Goal: Task Accomplishment & Management: Use online tool/utility

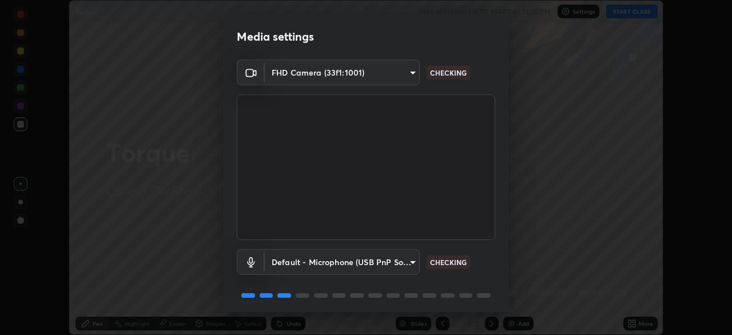
scroll to position [41, 0]
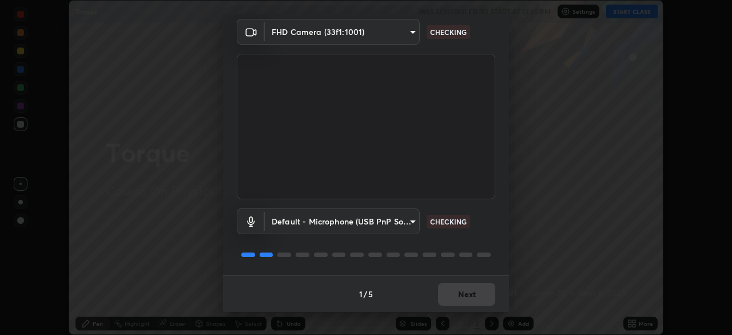
click at [462, 296] on div "1 / 5 Next" at bounding box center [366, 293] width 286 height 37
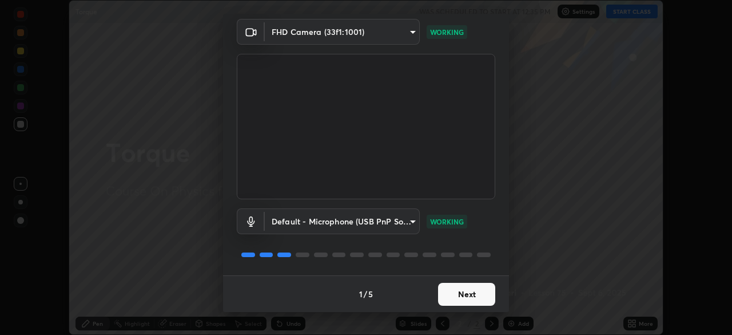
click at [455, 296] on button "Next" at bounding box center [466, 294] width 57 height 23
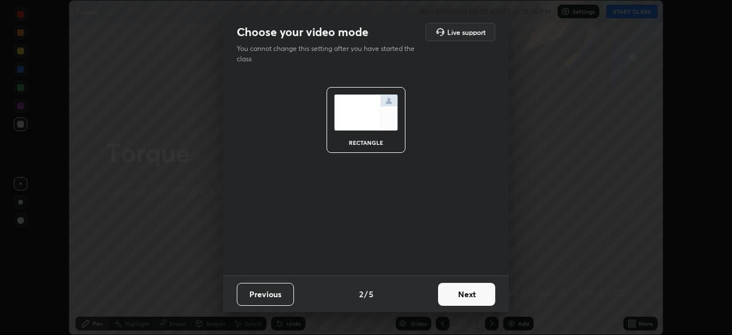
scroll to position [0, 0]
click at [477, 297] on button "Next" at bounding box center [466, 294] width 57 height 23
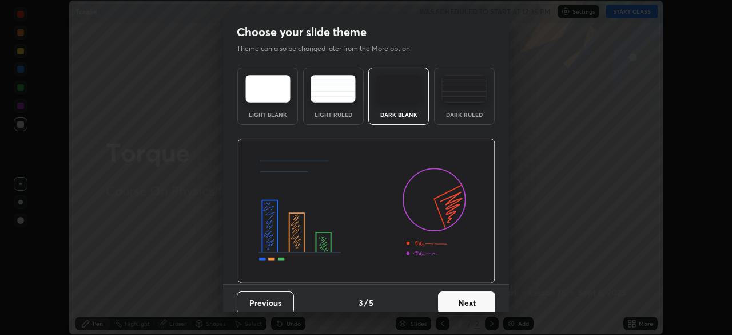
click at [454, 113] on div "Dark Ruled" at bounding box center [464, 115] width 46 height 6
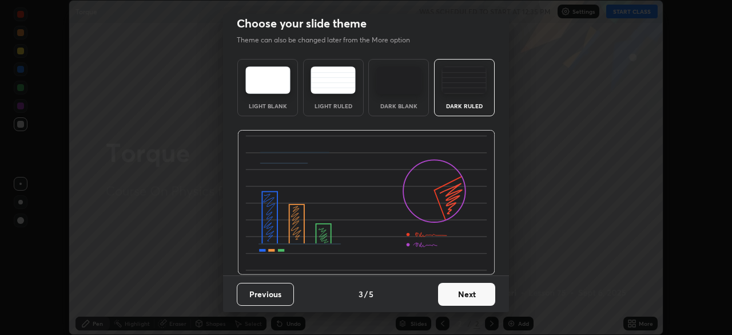
click at [464, 303] on button "Next" at bounding box center [466, 294] width 57 height 23
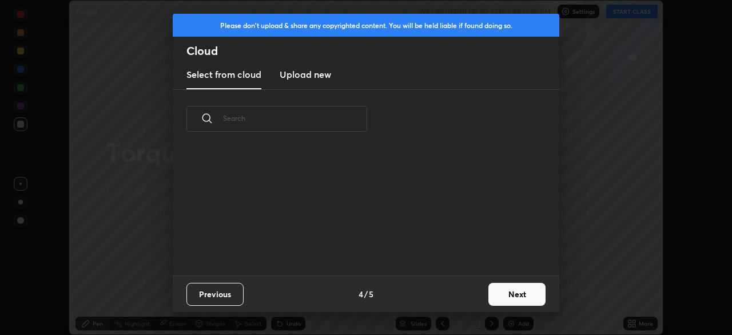
click at [499, 295] on button "Next" at bounding box center [516, 294] width 57 height 23
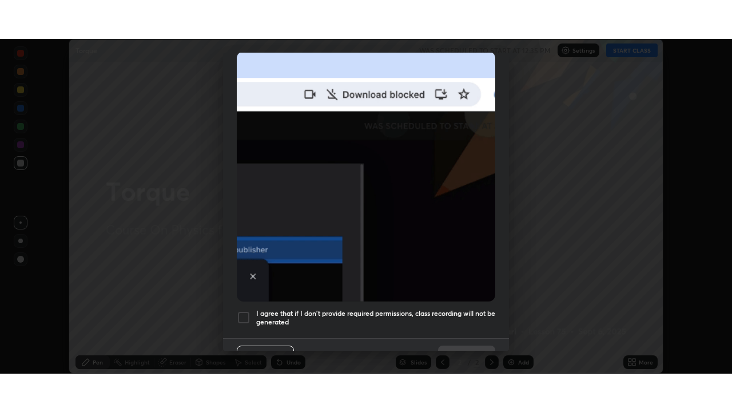
scroll to position [274, 0]
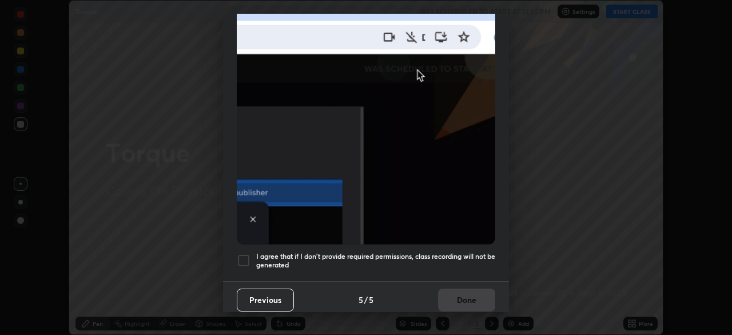
click at [242, 259] on div at bounding box center [244, 260] width 14 height 14
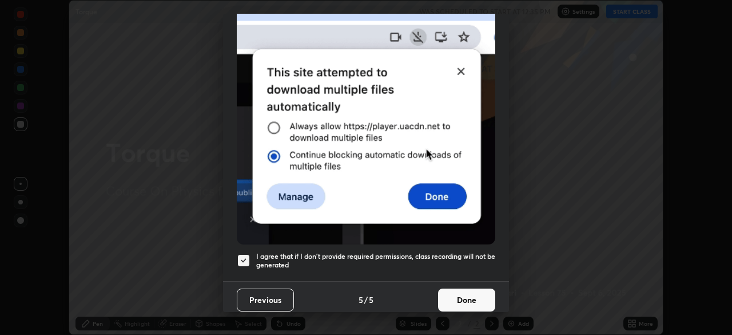
click at [470, 292] on button "Done" at bounding box center [466, 299] width 57 height 23
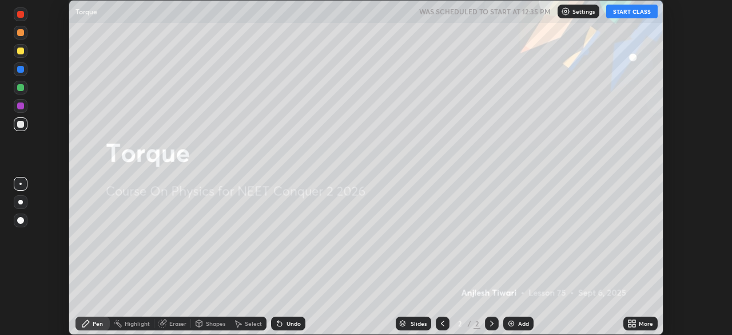
click at [518, 323] on div "Add" at bounding box center [523, 323] width 11 height 6
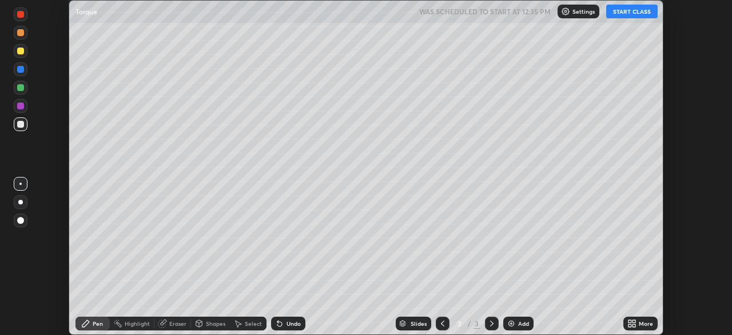
click at [633, 323] on icon at bounding box center [631, 323] width 9 height 9
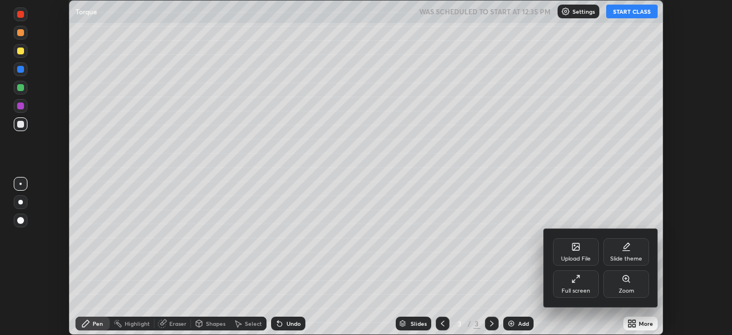
click at [587, 291] on div "Full screen" at bounding box center [576, 291] width 29 height 6
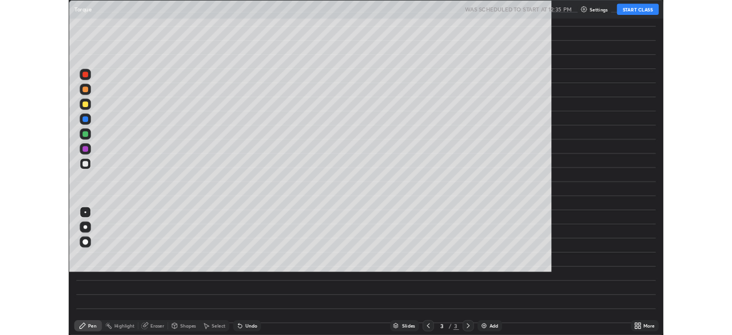
scroll to position [412, 732]
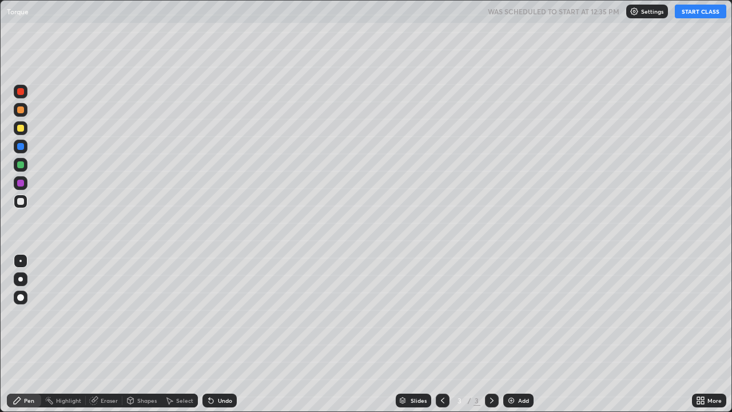
click at [697, 15] on button "START CLASS" at bounding box center [700, 12] width 51 height 14
click at [25, 281] on div at bounding box center [21, 279] width 14 height 14
click at [138, 334] on div "Shapes" at bounding box center [146, 400] width 19 height 6
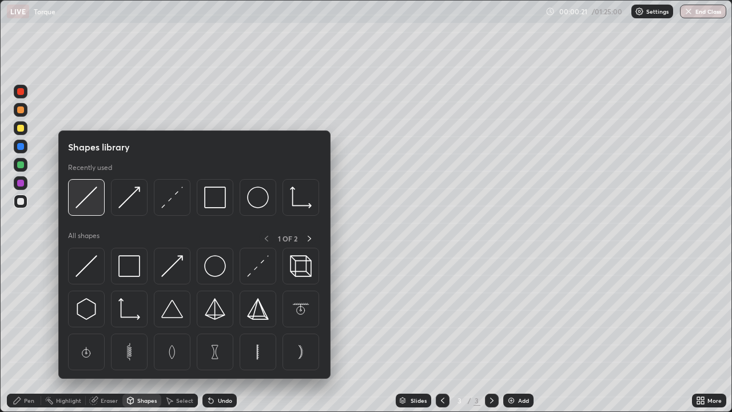
click at [91, 205] on img at bounding box center [86, 197] width 22 height 22
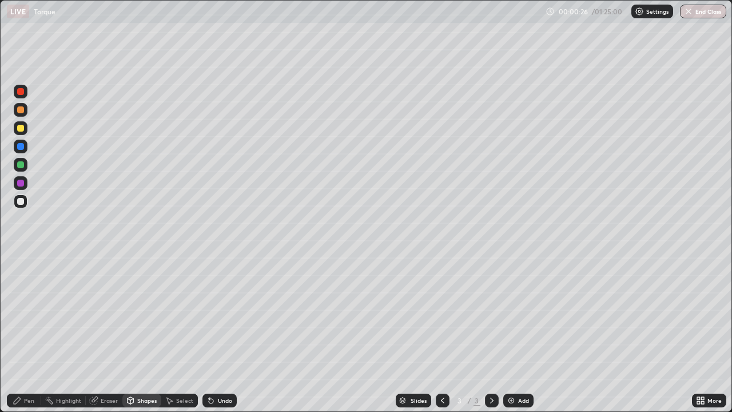
click at [25, 334] on div "Pen" at bounding box center [29, 400] width 10 height 6
click at [138, 334] on div "Shapes" at bounding box center [146, 400] width 19 height 6
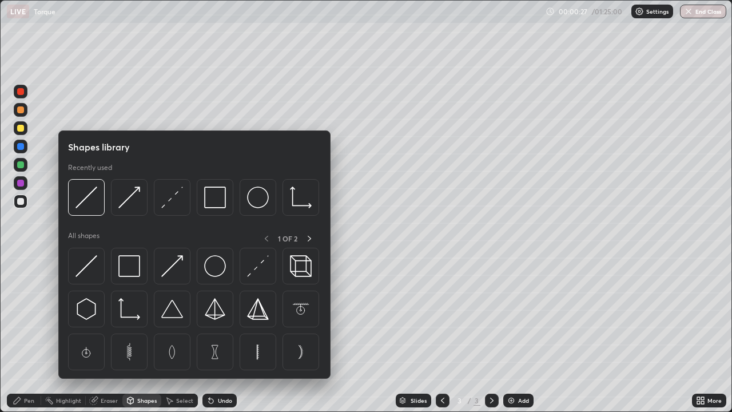
click at [25, 334] on div "Pen" at bounding box center [29, 400] width 10 height 6
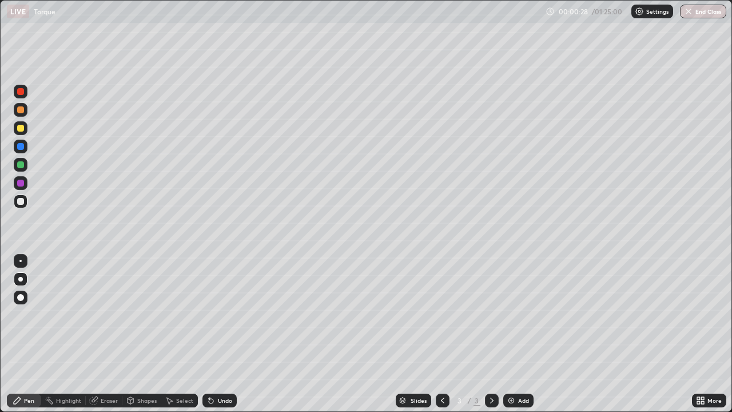
click at [23, 297] on div at bounding box center [20, 297] width 7 height 7
click at [145, 334] on div "Shapes" at bounding box center [146, 400] width 19 height 6
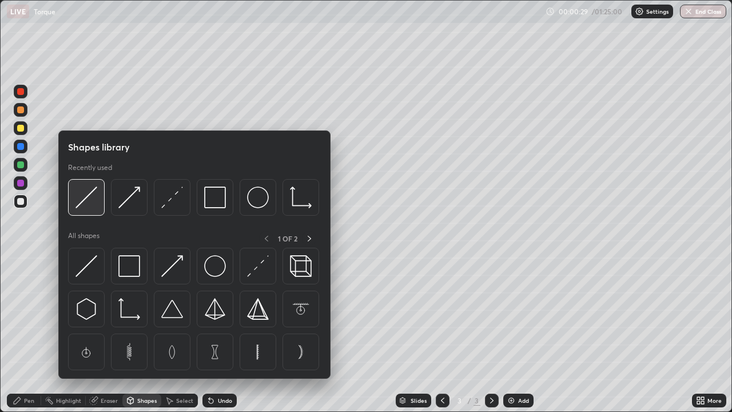
click at [89, 202] on img at bounding box center [86, 197] width 22 height 22
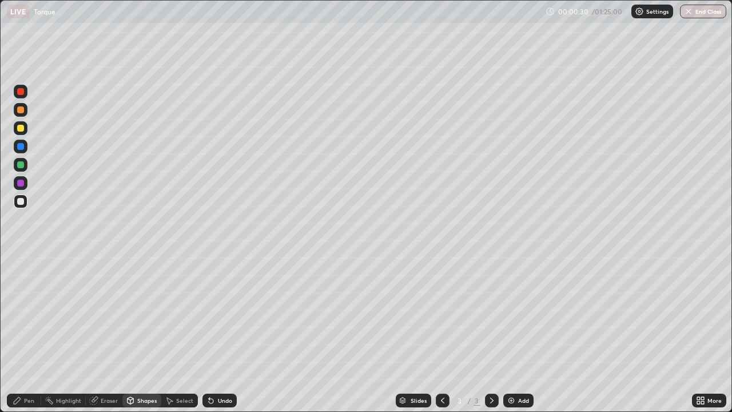
click at [25, 111] on div at bounding box center [21, 110] width 14 height 14
click at [19, 334] on icon at bounding box center [17, 400] width 9 height 9
click at [21, 202] on div at bounding box center [20, 201] width 7 height 7
click at [21, 261] on div at bounding box center [20, 261] width 2 height 2
click at [26, 130] on div at bounding box center [21, 128] width 14 height 14
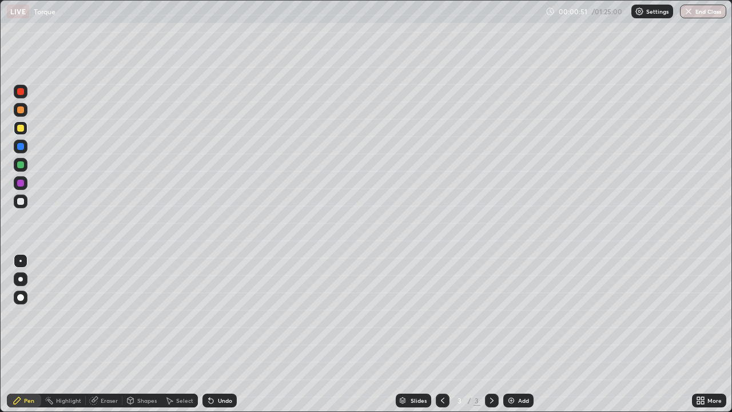
click at [23, 204] on div at bounding box center [20, 201] width 7 height 7
click at [22, 133] on div at bounding box center [21, 128] width 14 height 14
click at [21, 167] on div at bounding box center [20, 164] width 7 height 7
click at [21, 110] on div at bounding box center [20, 109] width 7 height 7
click at [21, 202] on div at bounding box center [20, 201] width 7 height 7
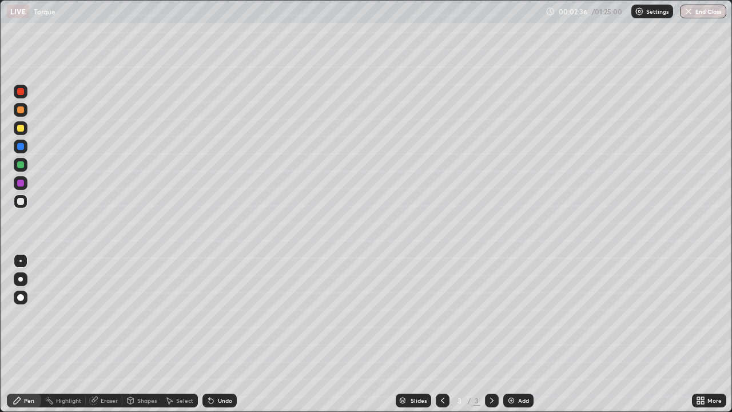
click at [21, 279] on div at bounding box center [20, 279] width 5 height 5
click at [134, 334] on div "Shapes" at bounding box center [141, 400] width 39 height 14
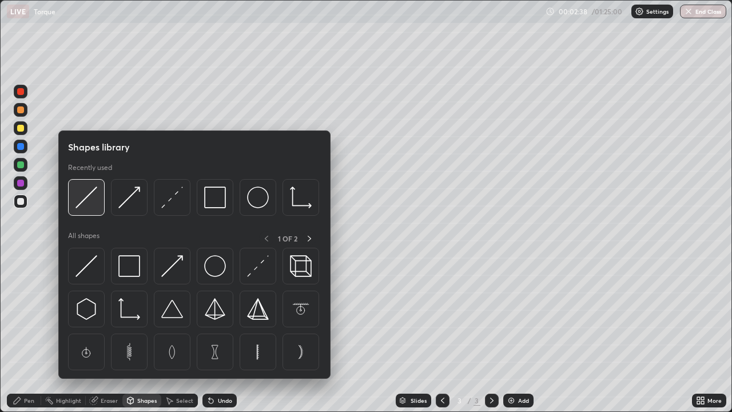
click at [96, 206] on img at bounding box center [86, 197] width 22 height 22
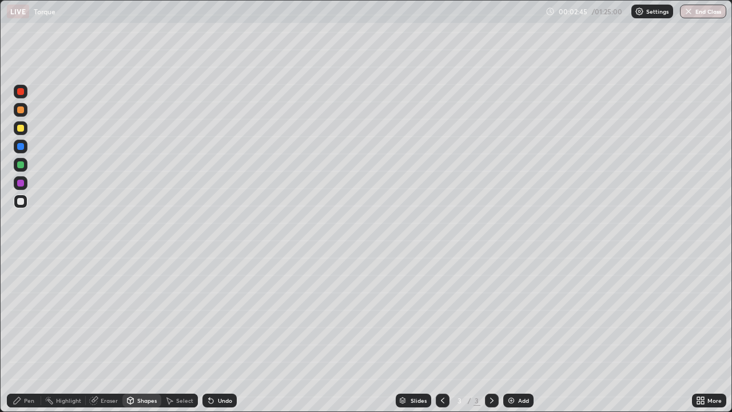
click at [24, 334] on div "Pen" at bounding box center [24, 400] width 34 height 14
click at [21, 261] on div at bounding box center [20, 261] width 2 height 2
click at [19, 129] on div at bounding box center [20, 128] width 7 height 7
click at [21, 165] on div at bounding box center [20, 164] width 7 height 7
click at [23, 149] on div at bounding box center [21, 147] width 14 height 14
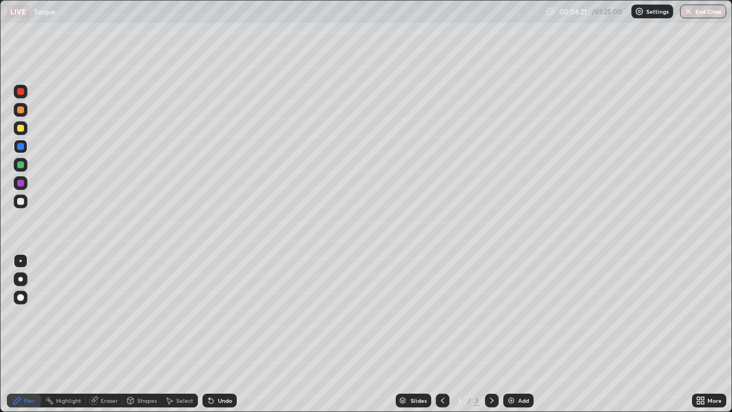
click at [213, 334] on icon at bounding box center [210, 400] width 9 height 9
click at [210, 334] on icon at bounding box center [211, 401] width 5 height 5
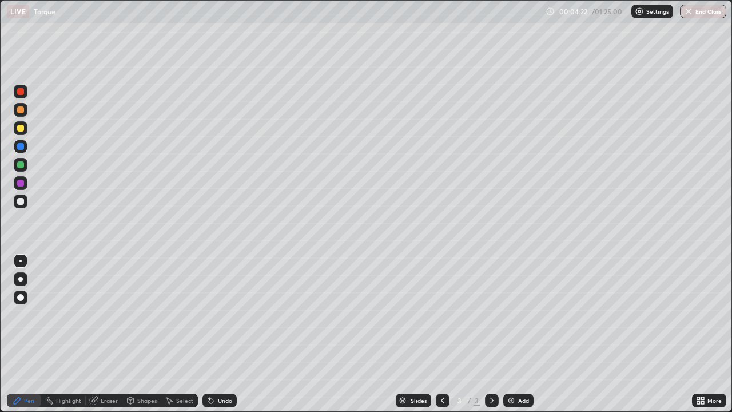
click at [210, 334] on icon at bounding box center [211, 401] width 5 height 5
click at [21, 202] on div at bounding box center [20, 201] width 7 height 7
click at [22, 186] on div at bounding box center [20, 183] width 7 height 7
click at [25, 202] on div at bounding box center [21, 201] width 14 height 14
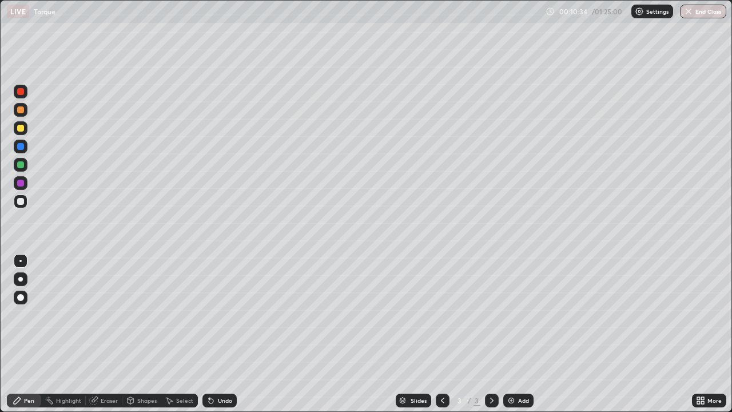
click at [512, 334] on div "Add" at bounding box center [518, 400] width 30 height 14
click at [21, 279] on div at bounding box center [20, 279] width 5 height 5
click at [511, 334] on img at bounding box center [511, 400] width 9 height 9
click at [220, 334] on div "Undo" at bounding box center [219, 400] width 34 height 14
click at [218, 334] on div "Undo" at bounding box center [225, 400] width 14 height 6
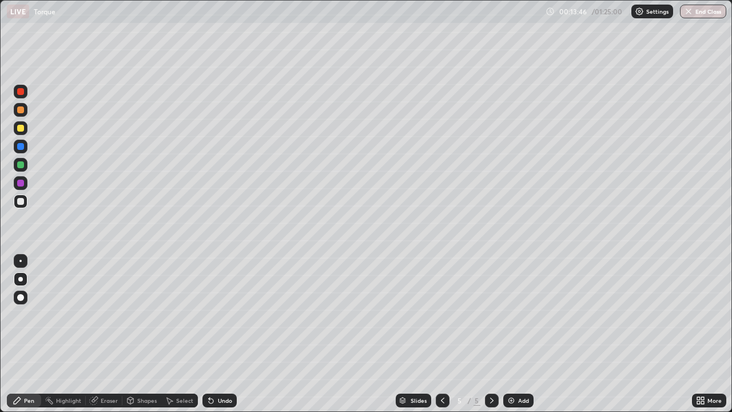
click at [145, 334] on div "Shapes" at bounding box center [146, 400] width 19 height 6
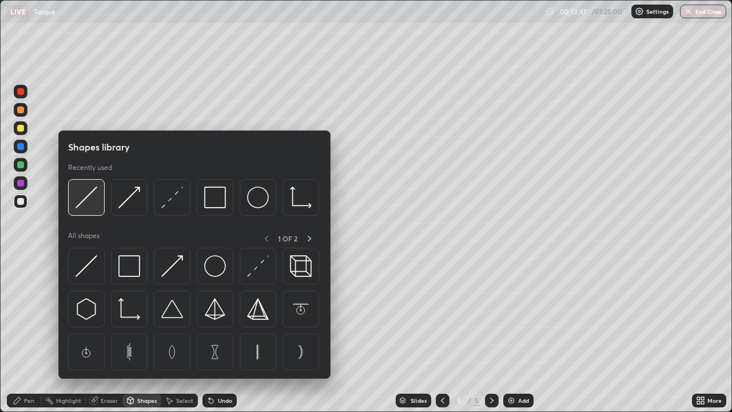
click at [90, 202] on img at bounding box center [86, 197] width 22 height 22
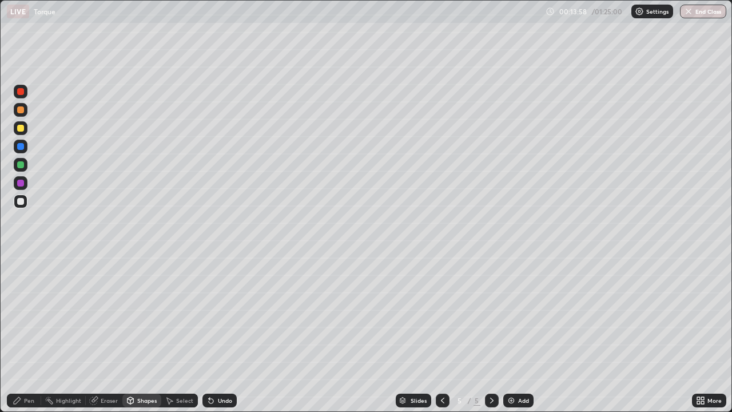
click at [22, 334] on icon at bounding box center [17, 400] width 9 height 9
click at [21, 261] on div at bounding box center [20, 261] width 2 height 2
click at [23, 167] on div at bounding box center [20, 164] width 7 height 7
click at [23, 201] on div at bounding box center [20, 201] width 7 height 7
click at [26, 112] on div at bounding box center [21, 110] width 14 height 14
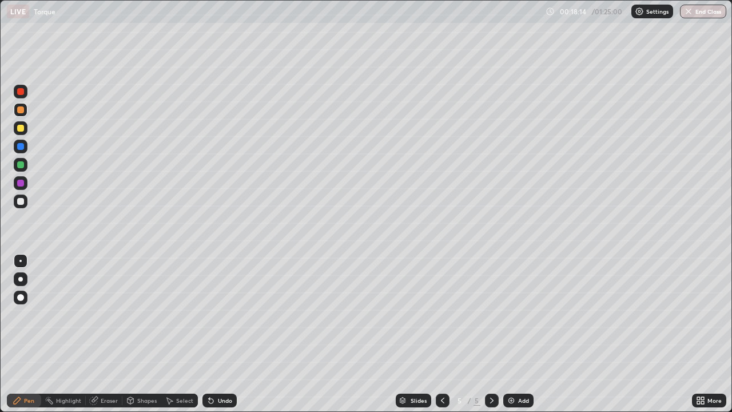
click at [21, 128] on div at bounding box center [20, 128] width 7 height 7
click at [19, 93] on div at bounding box center [20, 91] width 7 height 7
click at [22, 203] on div at bounding box center [20, 201] width 7 height 7
click at [513, 334] on img at bounding box center [511, 400] width 9 height 9
click at [20, 203] on div at bounding box center [20, 201] width 7 height 7
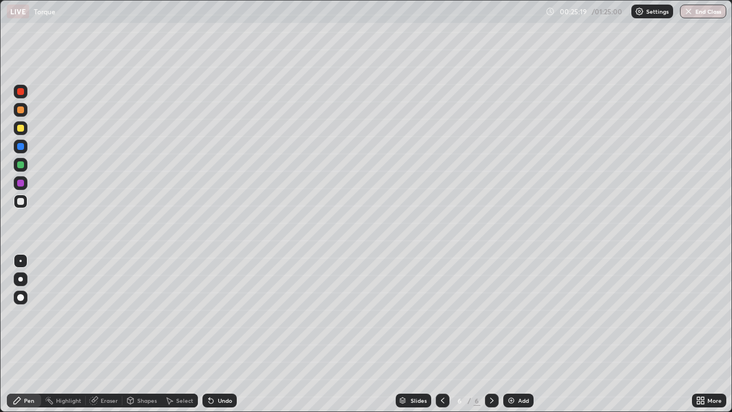
click at [23, 131] on div at bounding box center [21, 128] width 14 height 14
click at [26, 204] on div at bounding box center [21, 201] width 14 height 14
click at [518, 334] on div "Add" at bounding box center [523, 400] width 11 height 6
click at [146, 334] on div "Shapes" at bounding box center [146, 400] width 19 height 6
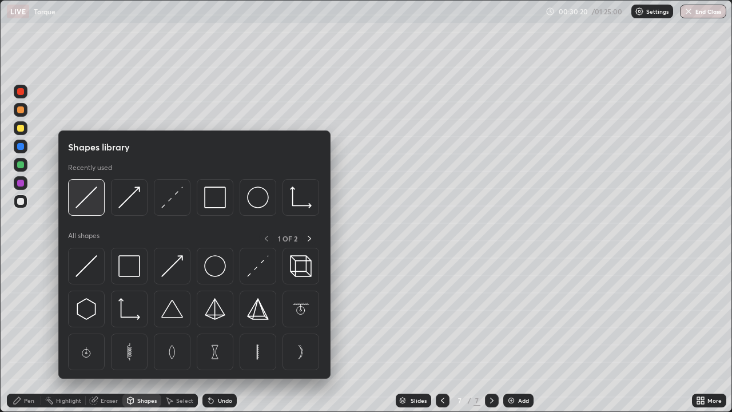
click at [101, 206] on div at bounding box center [86, 197] width 37 height 37
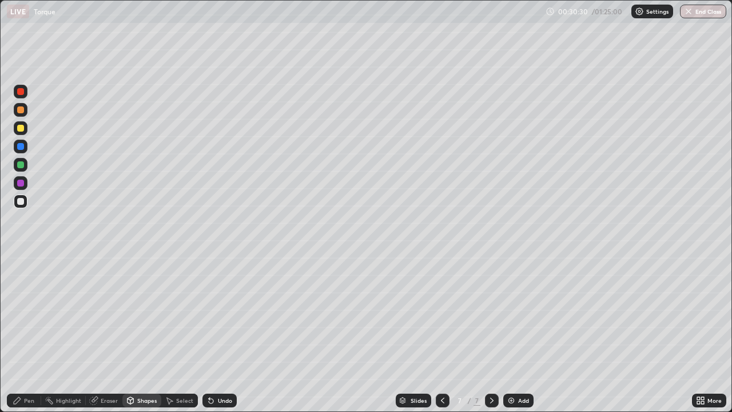
click at [143, 334] on div "Shapes" at bounding box center [146, 400] width 19 height 6
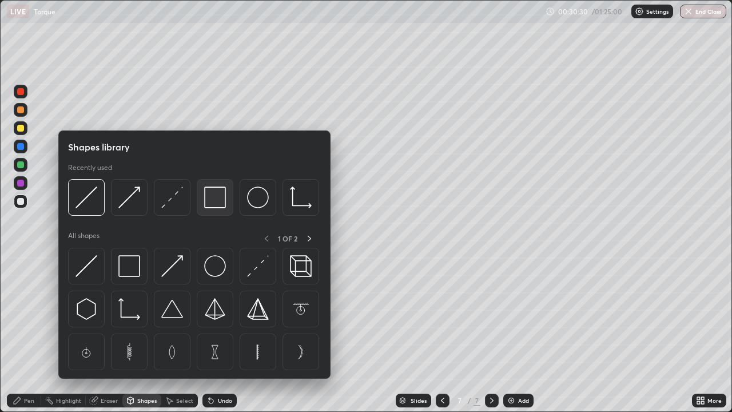
click at [215, 202] on img at bounding box center [215, 197] width 22 height 22
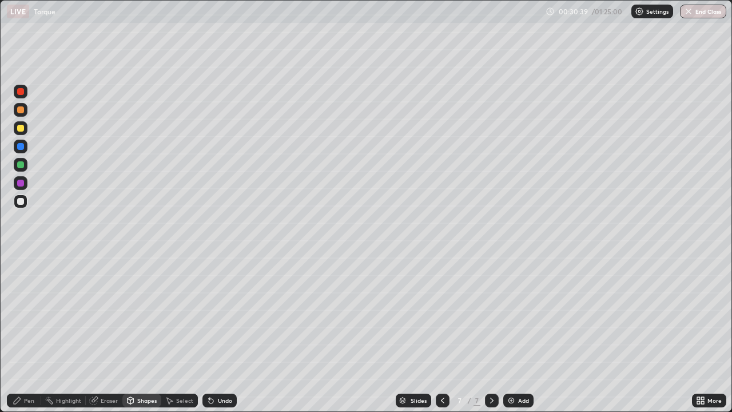
click at [23, 334] on div "Pen" at bounding box center [24, 400] width 34 height 14
click at [107, 334] on div "Eraser" at bounding box center [109, 400] width 17 height 6
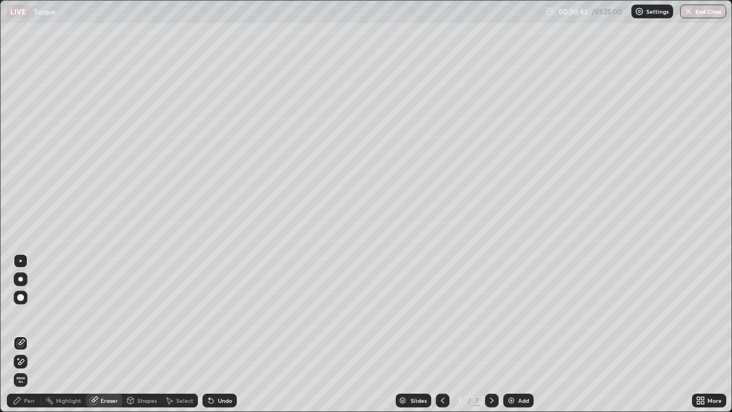
click at [174, 334] on div "Select" at bounding box center [179, 400] width 37 height 14
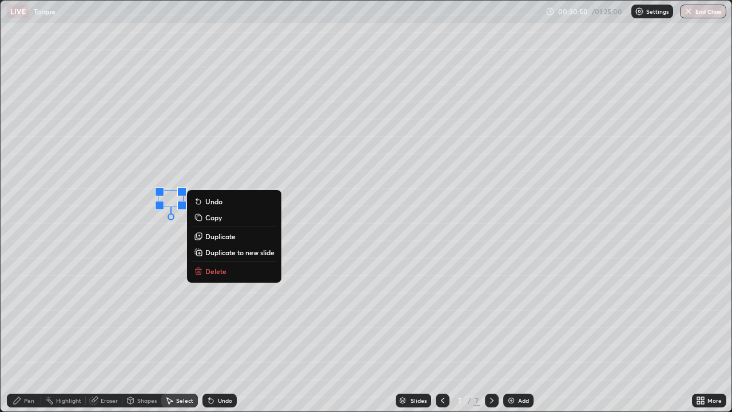
click at [30, 334] on div "Pen" at bounding box center [29, 400] width 10 height 6
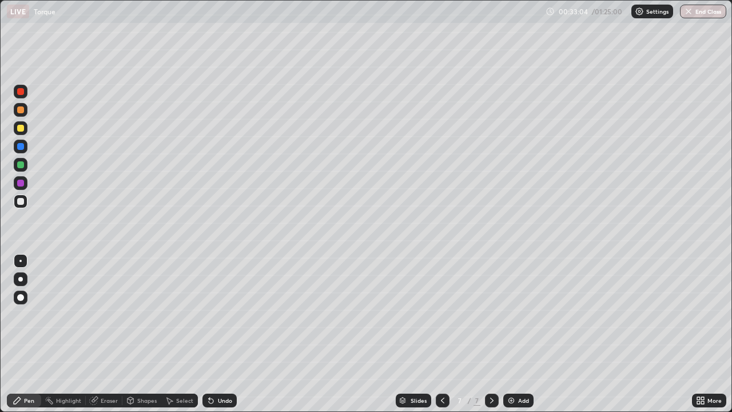
click at [19, 134] on div at bounding box center [21, 128] width 14 height 14
click at [21, 203] on div at bounding box center [20, 201] width 7 height 7
click at [514, 334] on img at bounding box center [511, 400] width 9 height 9
click at [182, 334] on div "Select" at bounding box center [184, 400] width 17 height 6
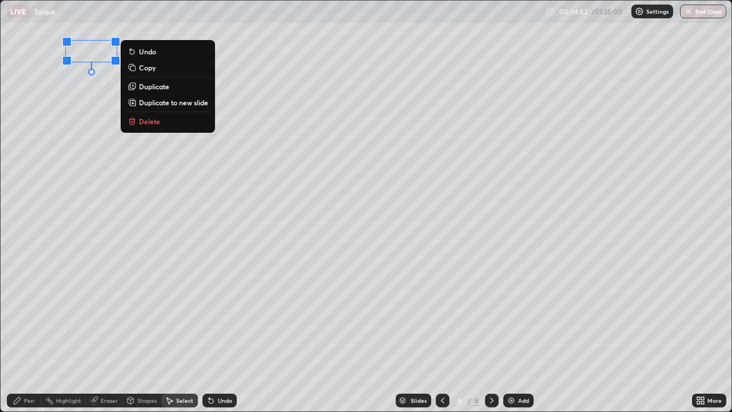
click at [152, 122] on p "Delete" at bounding box center [149, 121] width 21 height 9
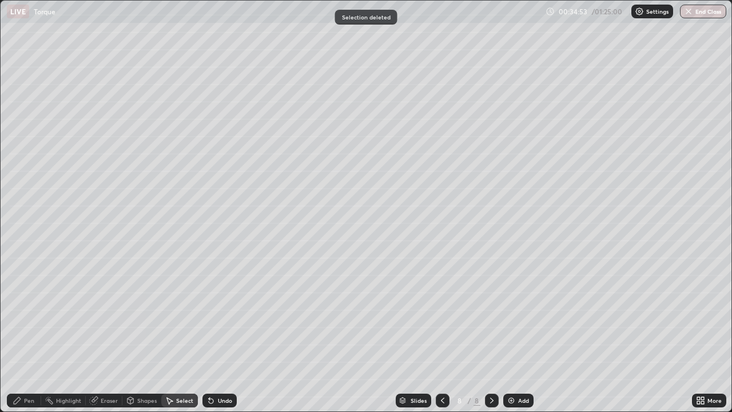
click at [22, 334] on icon at bounding box center [17, 400] width 9 height 9
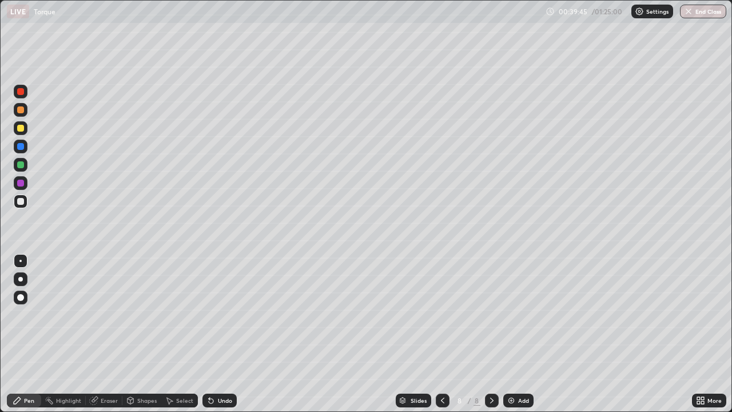
click at [24, 133] on div at bounding box center [21, 128] width 14 height 14
click at [23, 202] on div at bounding box center [20, 201] width 7 height 7
click at [25, 114] on div at bounding box center [21, 110] width 14 height 14
click at [22, 202] on div at bounding box center [20, 201] width 7 height 7
click at [27, 94] on div at bounding box center [21, 92] width 14 height 14
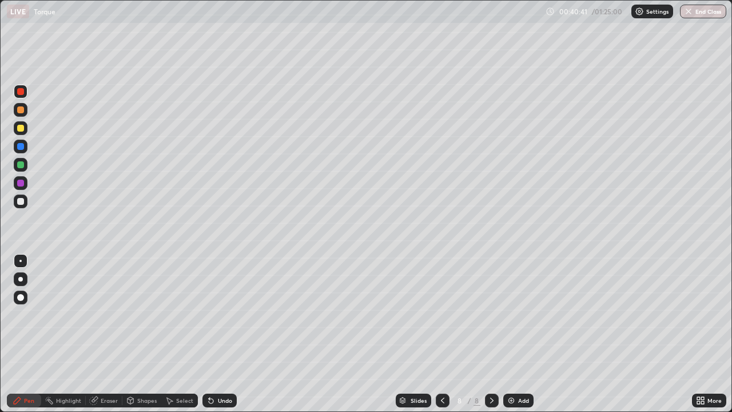
click at [209, 334] on icon at bounding box center [211, 401] width 5 height 5
click at [21, 114] on div at bounding box center [21, 110] width 14 height 14
click at [98, 334] on div "Eraser" at bounding box center [104, 400] width 37 height 14
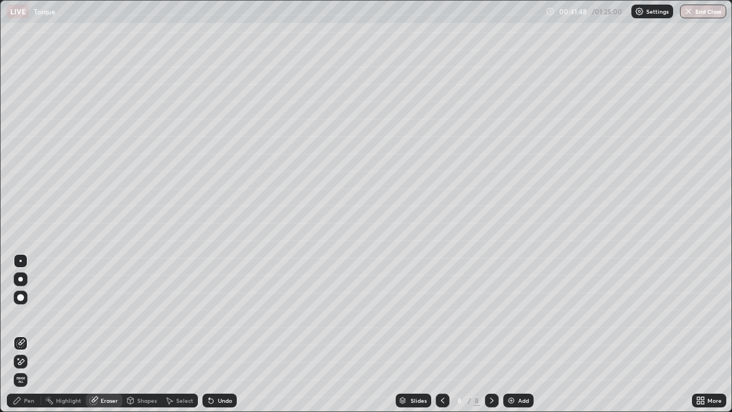
click at [22, 334] on div "Pen" at bounding box center [24, 400] width 34 height 14
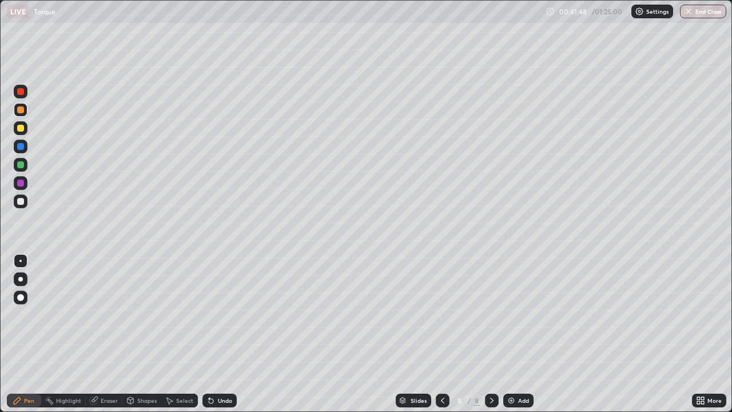
click at [22, 205] on div at bounding box center [21, 201] width 14 height 14
click at [24, 133] on div at bounding box center [21, 128] width 14 height 14
click at [21, 201] on div at bounding box center [20, 201] width 7 height 7
click at [216, 334] on div "Undo" at bounding box center [219, 400] width 34 height 14
click at [218, 334] on div "Undo" at bounding box center [225, 400] width 14 height 6
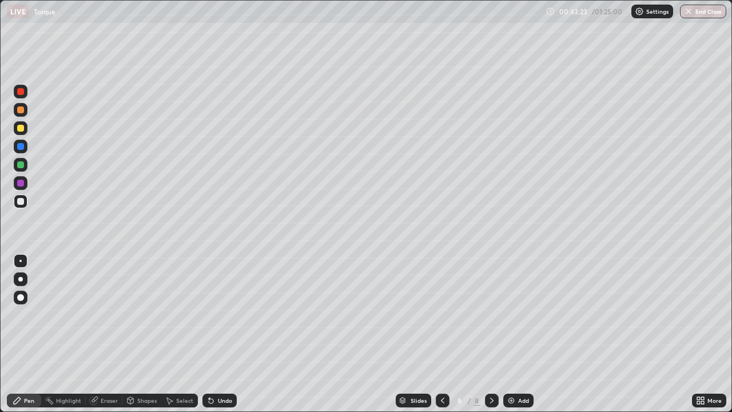
click at [218, 334] on div "Undo" at bounding box center [225, 400] width 14 height 6
click at [22, 165] on div at bounding box center [20, 164] width 7 height 7
click at [509, 334] on img at bounding box center [511, 400] width 9 height 9
click at [21, 201] on div at bounding box center [20, 201] width 7 height 7
click at [222, 334] on div "Undo" at bounding box center [219, 400] width 34 height 14
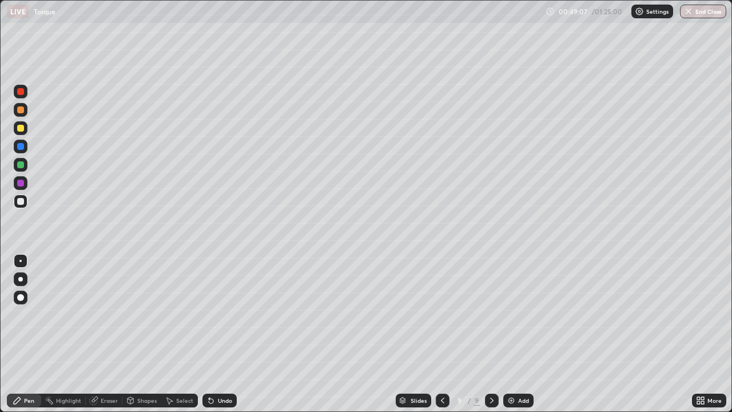
click at [224, 334] on div "Undo" at bounding box center [225, 400] width 14 height 6
click at [221, 334] on div "Undo" at bounding box center [219, 400] width 34 height 14
click at [217, 334] on div "Undo" at bounding box center [219, 400] width 34 height 14
click at [215, 334] on div "Undo" at bounding box center [219, 400] width 34 height 14
click at [216, 334] on div "Undo" at bounding box center [219, 400] width 34 height 14
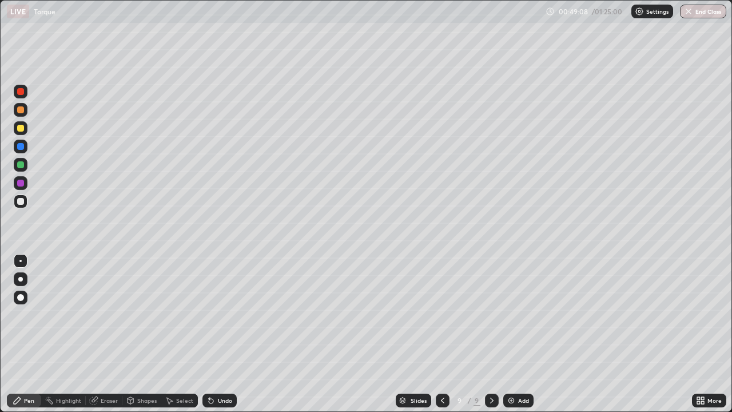
click at [216, 334] on div "Undo" at bounding box center [219, 400] width 34 height 14
click at [23, 129] on div at bounding box center [20, 128] width 7 height 7
click at [25, 92] on div at bounding box center [21, 92] width 14 height 14
click at [219, 334] on div "Undo" at bounding box center [219, 400] width 34 height 14
click at [217, 334] on div "Undo" at bounding box center [219, 400] width 34 height 14
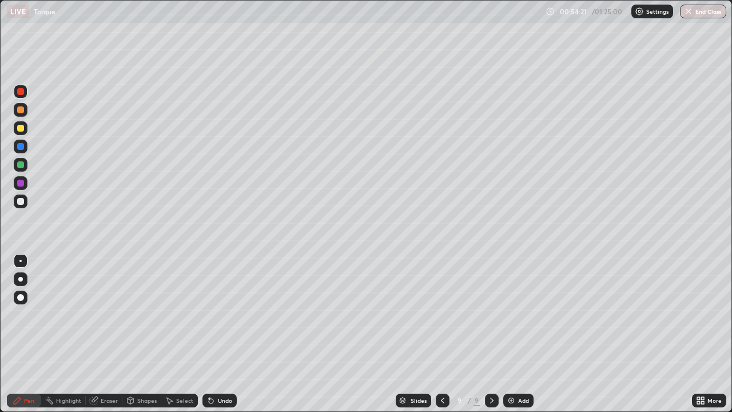
click at [217, 334] on div "Undo" at bounding box center [219, 400] width 34 height 14
click at [218, 334] on div "Undo" at bounding box center [219, 400] width 34 height 14
click at [220, 334] on div "Undo" at bounding box center [219, 400] width 34 height 14
click at [26, 206] on div at bounding box center [21, 201] width 14 height 14
click at [516, 334] on div "Add" at bounding box center [518, 400] width 30 height 14
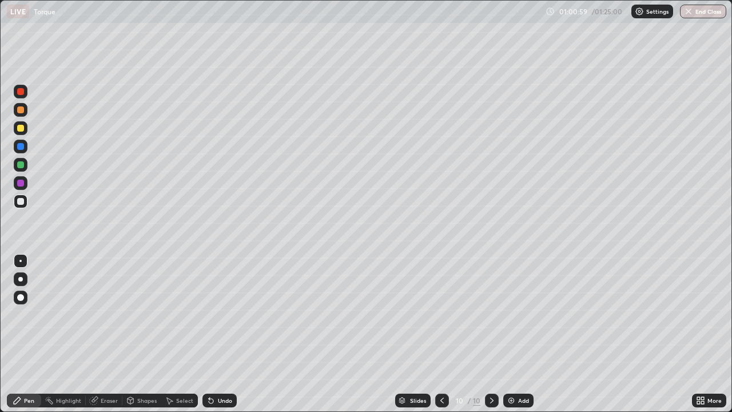
click at [22, 129] on div at bounding box center [20, 128] width 7 height 7
click at [23, 202] on div at bounding box center [20, 201] width 7 height 7
click at [23, 130] on div at bounding box center [20, 128] width 7 height 7
click at [26, 202] on div at bounding box center [21, 201] width 14 height 14
click at [520, 334] on div "Add" at bounding box center [523, 400] width 11 height 6
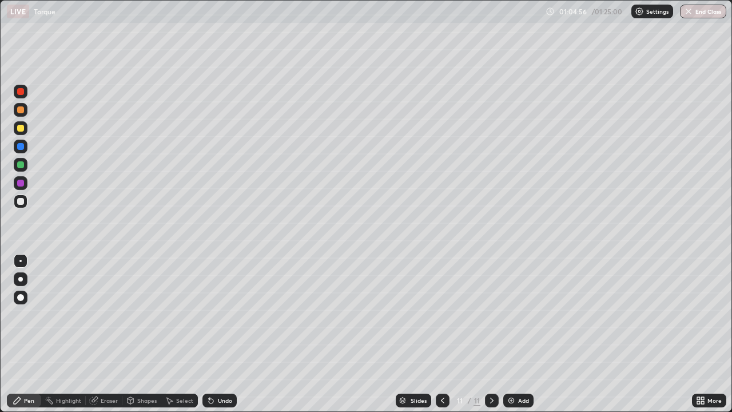
click at [21, 284] on div at bounding box center [21, 279] width 14 height 14
click at [441, 334] on icon at bounding box center [442, 400] width 3 height 6
click at [496, 334] on div at bounding box center [492, 400] width 14 height 14
click at [491, 334] on icon at bounding box center [491, 400] width 3 height 6
click at [447, 334] on div at bounding box center [443, 400] width 14 height 14
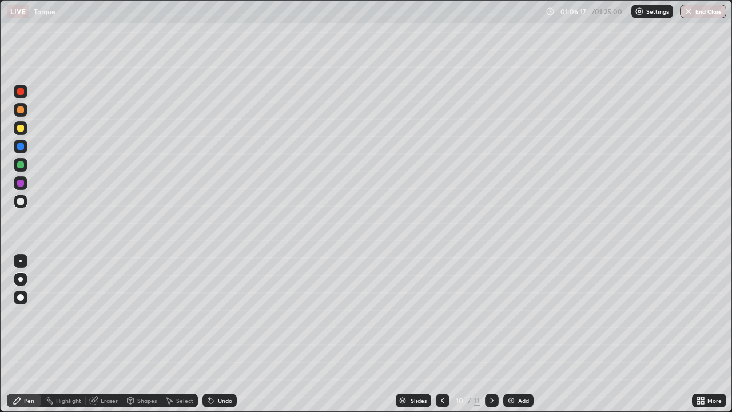
click at [515, 334] on div "Add" at bounding box center [518, 400] width 30 height 14
click at [22, 130] on div at bounding box center [20, 128] width 7 height 7
click at [101, 334] on div "Eraser" at bounding box center [109, 400] width 17 height 6
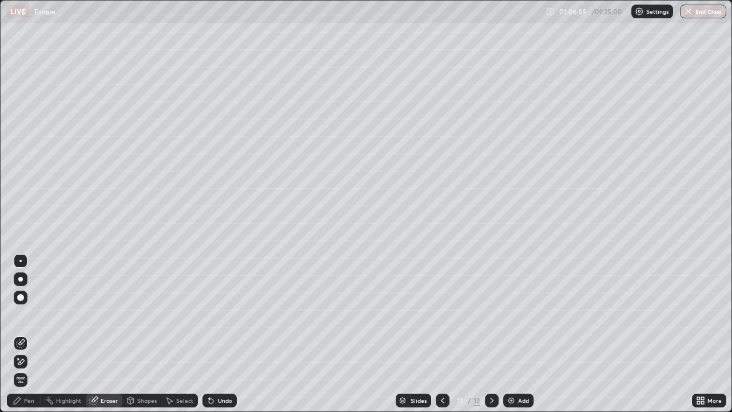
click at [26, 334] on div "Pen" at bounding box center [24, 400] width 34 height 14
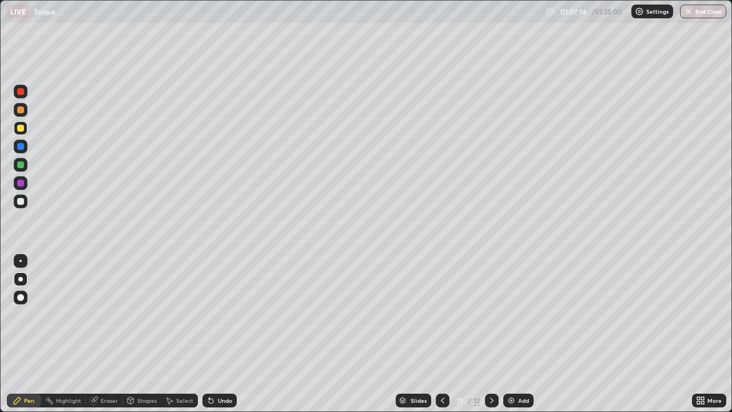
click at [23, 200] on div at bounding box center [20, 201] width 7 height 7
click at [21, 261] on div at bounding box center [20, 261] width 2 height 2
click at [219, 334] on div "Undo" at bounding box center [219, 400] width 34 height 14
click at [491, 334] on icon at bounding box center [491, 400] width 9 height 9
click at [141, 334] on div "Shapes" at bounding box center [146, 400] width 19 height 6
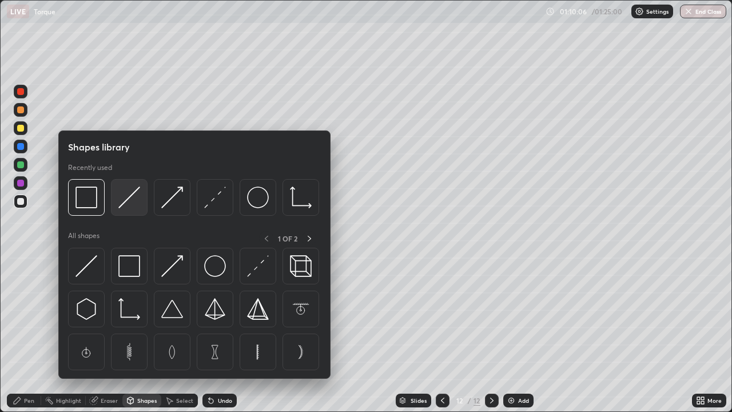
click at [129, 201] on img at bounding box center [129, 197] width 22 height 22
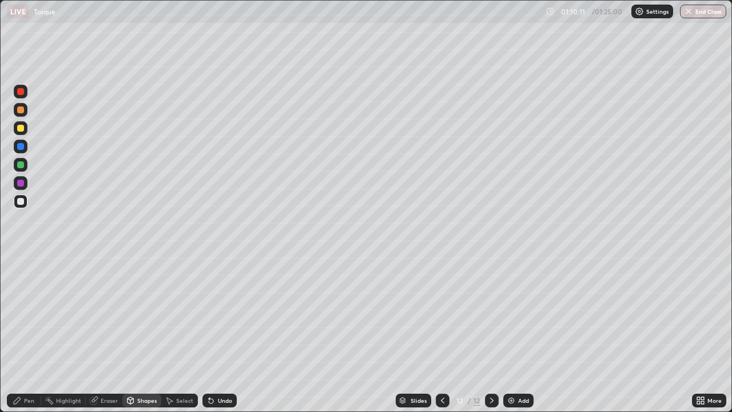
click at [22, 334] on div "Pen" at bounding box center [24, 400] width 34 height 14
click at [215, 334] on div "Undo" at bounding box center [219, 400] width 34 height 14
click at [22, 129] on div at bounding box center [20, 128] width 7 height 7
click at [25, 94] on div at bounding box center [21, 92] width 14 height 14
click at [216, 334] on div "Undo" at bounding box center [219, 400] width 34 height 14
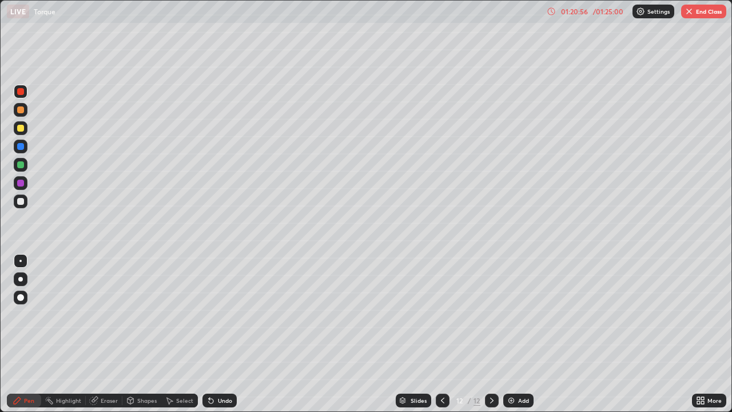
click at [523, 334] on div "Add" at bounding box center [523, 400] width 11 height 6
click at [22, 206] on div at bounding box center [21, 201] width 14 height 14
click at [21, 279] on div at bounding box center [20, 279] width 5 height 5
click at [24, 170] on div at bounding box center [21, 165] width 14 height 14
click at [221, 334] on div "Undo" at bounding box center [225, 400] width 14 height 6
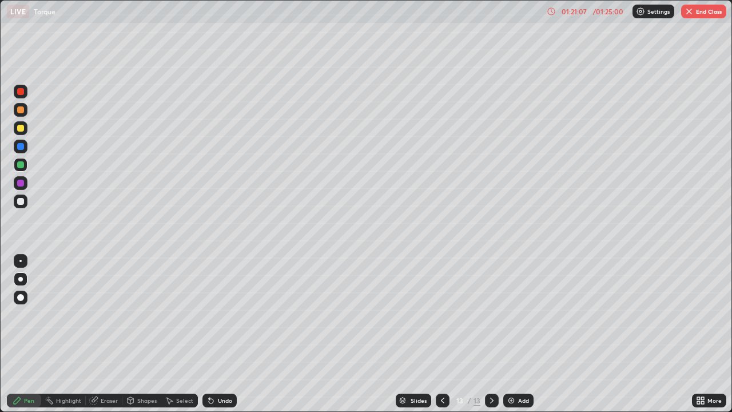
click at [21, 261] on div at bounding box center [20, 261] width 2 height 2
click at [214, 334] on div "Undo" at bounding box center [219, 400] width 34 height 14
click at [21, 201] on div at bounding box center [20, 201] width 7 height 7
click at [23, 126] on div at bounding box center [20, 128] width 7 height 7
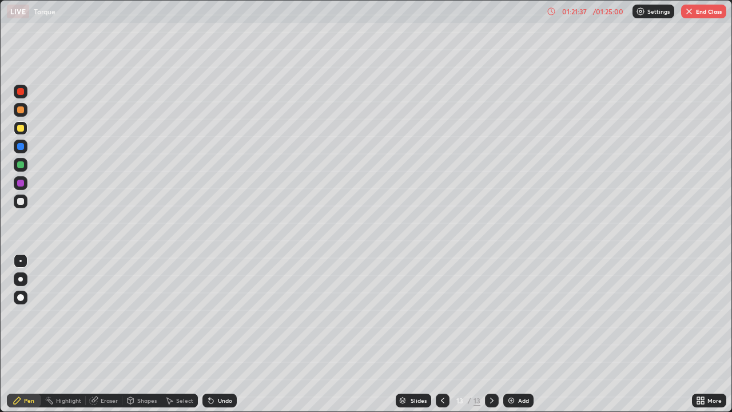
click at [441, 334] on icon at bounding box center [442, 400] width 9 height 9
click at [492, 334] on icon at bounding box center [491, 400] width 9 height 9
click at [23, 148] on div at bounding box center [20, 146] width 7 height 7
click at [23, 96] on div at bounding box center [21, 92] width 14 height 14
click at [25, 207] on div at bounding box center [21, 201] width 14 height 14
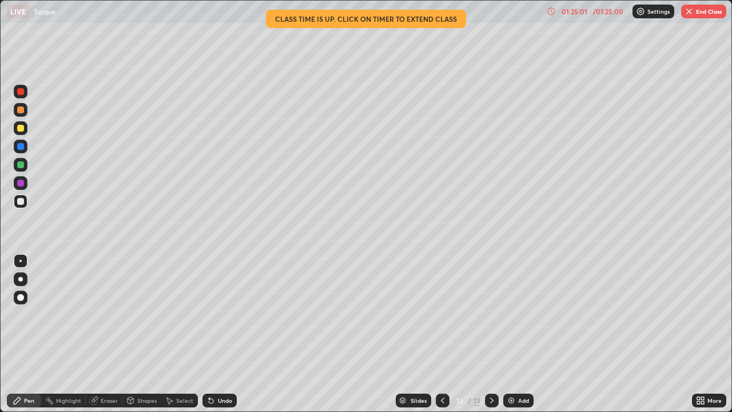
click at [103, 334] on div "Eraser" at bounding box center [109, 400] width 17 height 6
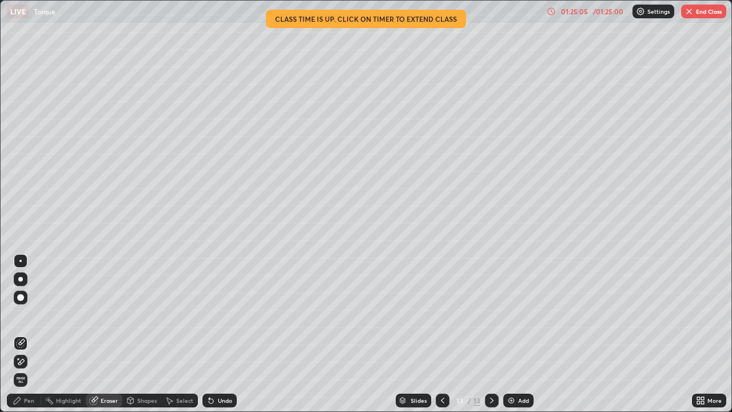
click at [31, 334] on div "Pen" at bounding box center [29, 400] width 10 height 6
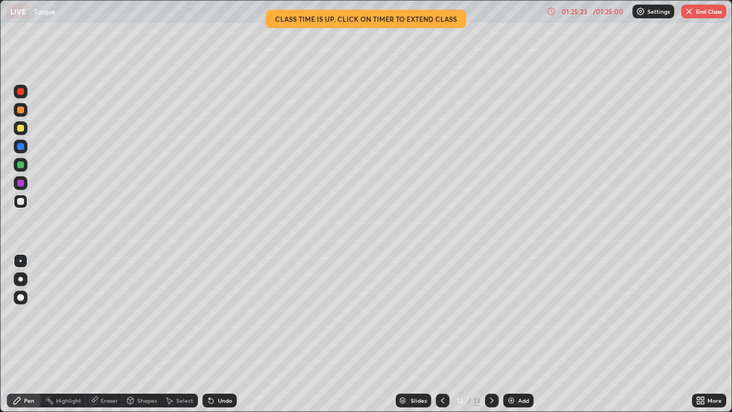
click at [594, 10] on div "/ 01:25:00" at bounding box center [607, 11] width 35 height 7
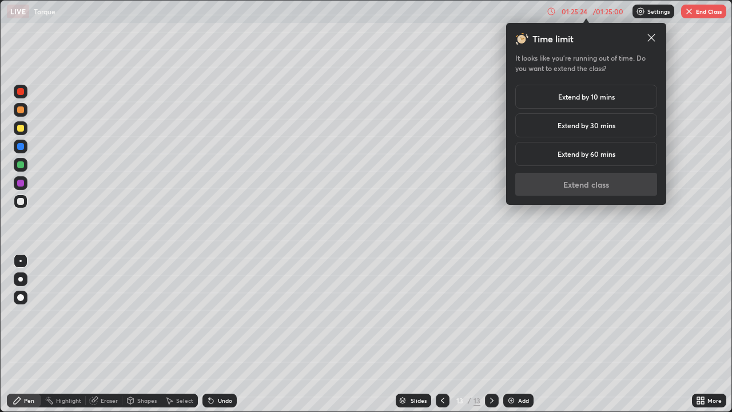
click at [588, 100] on h5 "Extend by 10 mins" at bounding box center [586, 97] width 57 height 10
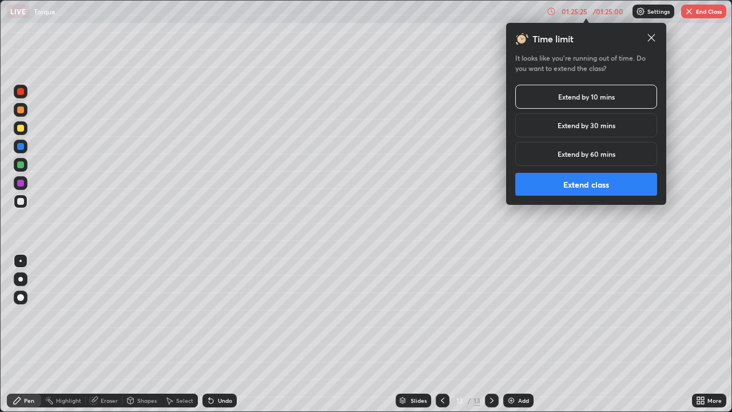
click at [590, 190] on button "Extend class" at bounding box center [586, 184] width 142 height 23
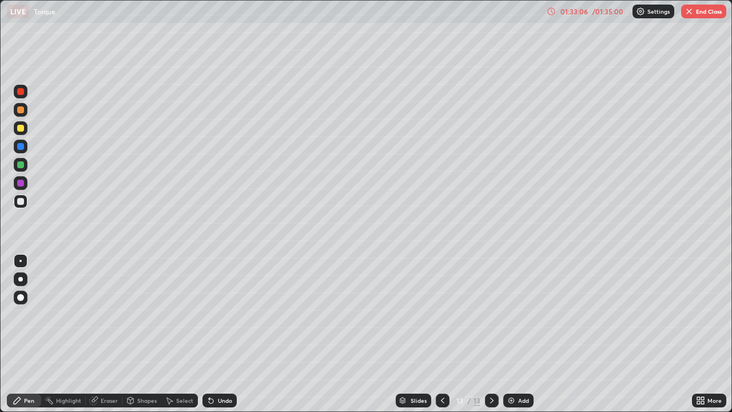
click at [686, 15] on img "button" at bounding box center [689, 11] width 9 height 9
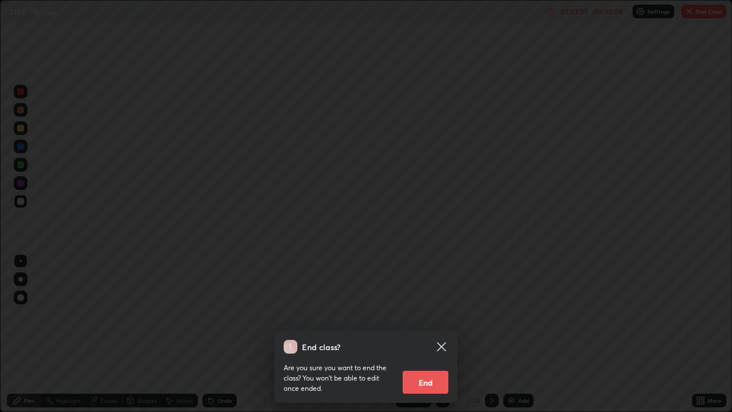
click at [433, 334] on button "End" at bounding box center [426, 382] width 46 height 23
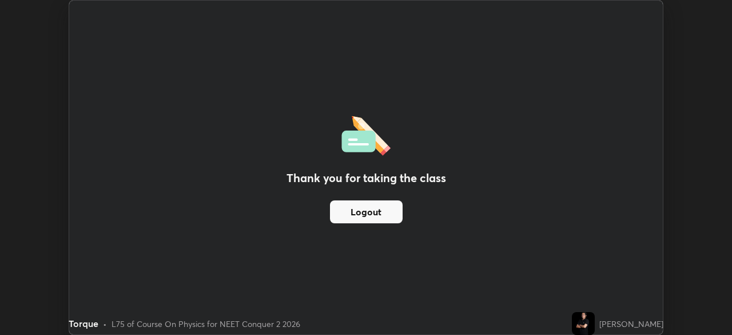
scroll to position [56854, 56456]
